Goal: Task Accomplishment & Management: Manage account settings

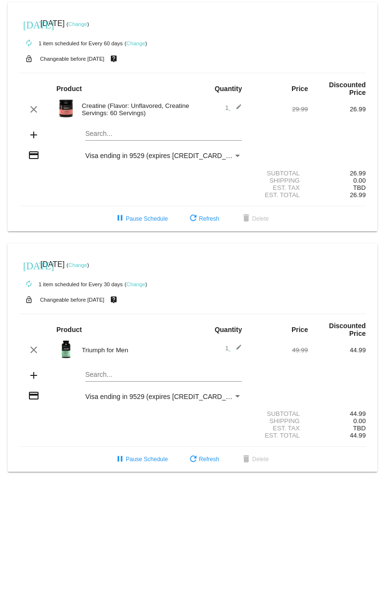
click at [228, 393] on div "Visa ending in 9529 (expires [CREDIT_CARD_DATA])" at bounding box center [159, 397] width 148 height 8
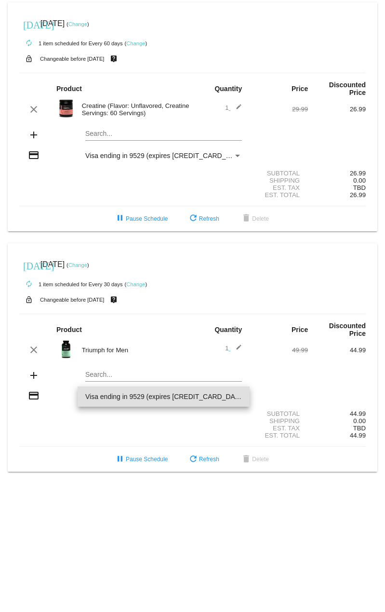
click at [169, 267] on div at bounding box center [192, 306] width 385 height 612
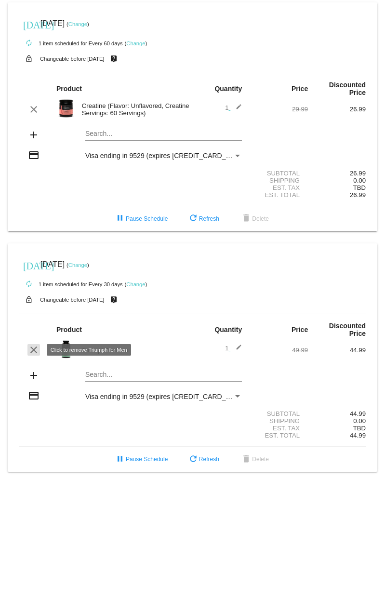
click at [33, 352] on mat-icon "clear" at bounding box center [34, 350] width 12 height 12
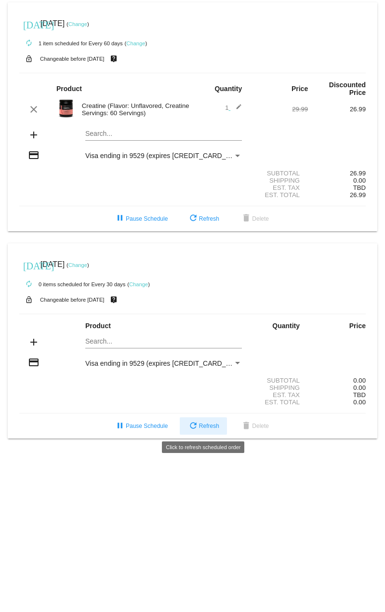
click at [198, 423] on mat-icon "refresh" at bounding box center [194, 427] width 12 height 12
click at [155, 361] on span "Visa ending in 9529 (expires [CREDIT_CARD_DATA])" at bounding box center [166, 364] width 162 height 8
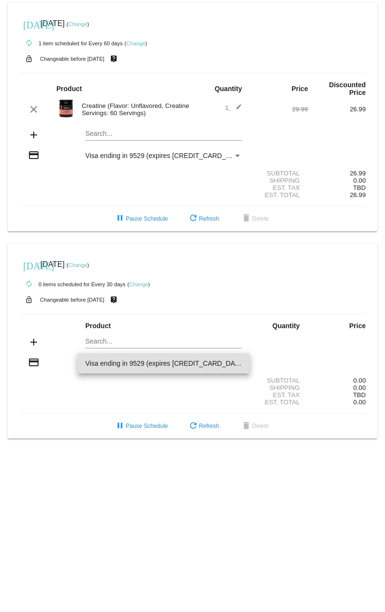
click at [155, 361] on span "Visa ending in 9529 (expires [CREDIT_CARD_DATA])" at bounding box center [163, 363] width 157 height 20
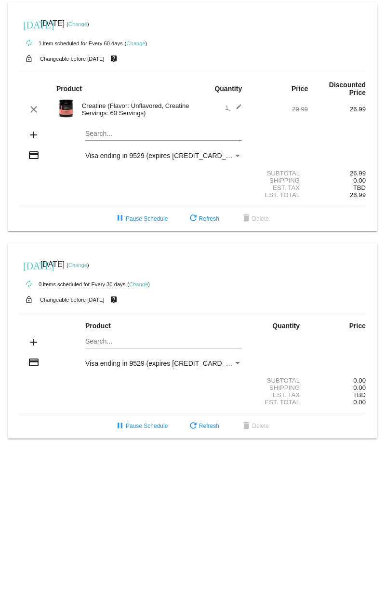
click at [52, 481] on body "[DATE] [DATE] ( Change ) autorenew 1 item scheduled for Every 60 days ( Change …" at bounding box center [192, 306] width 385 height 612
